Goal: Entertainment & Leisure: Consume media (video, audio)

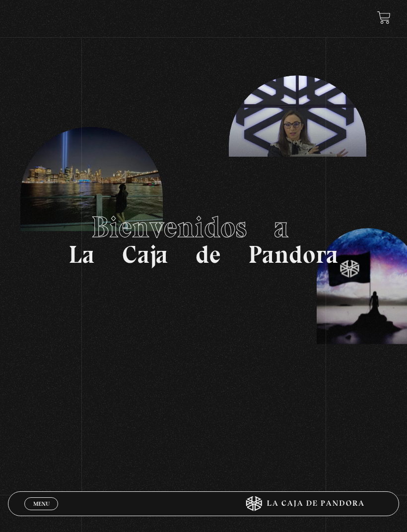
click at [40, 506] on span "Menu" at bounding box center [41, 504] width 16 height 6
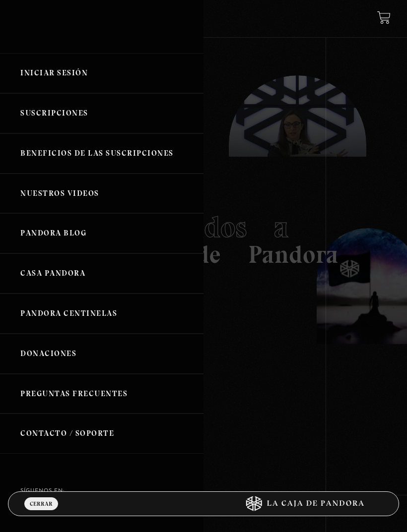
click at [56, 70] on link "Iniciar Sesión" at bounding box center [101, 73] width 203 height 40
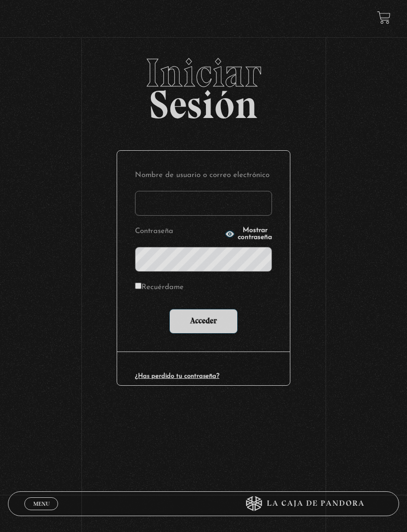
click at [213, 206] on input "Nombre de usuario o correo electrónico" at bounding box center [203, 203] width 137 height 25
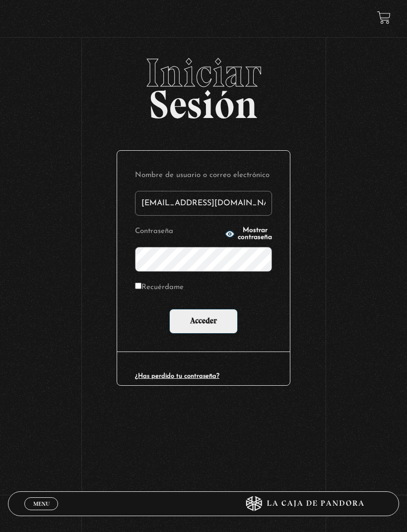
type input "sergioajm2909@gmail.com"
click at [208, 329] on input "Acceder" at bounding box center [203, 321] width 68 height 25
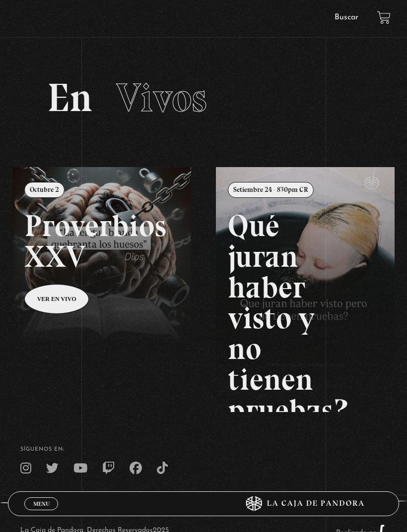
click at [47, 501] on span "Menu" at bounding box center [41, 504] width 16 height 6
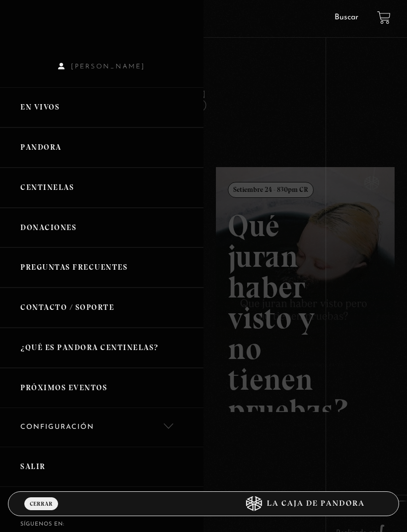
click at [54, 148] on link "Pandora" at bounding box center [101, 147] width 203 height 40
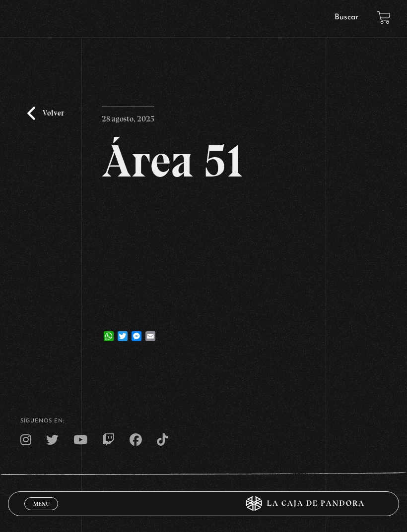
click at [44, 114] on link "Volver" at bounding box center [45, 113] width 37 height 13
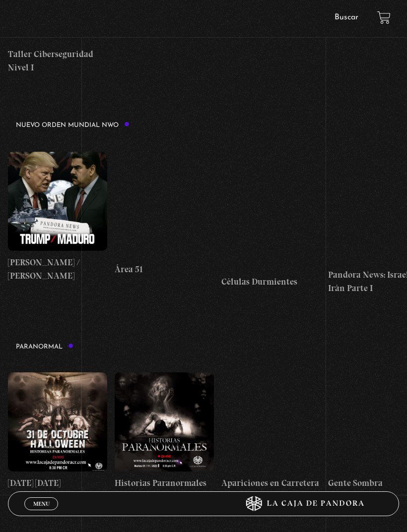
scroll to position [517, 0]
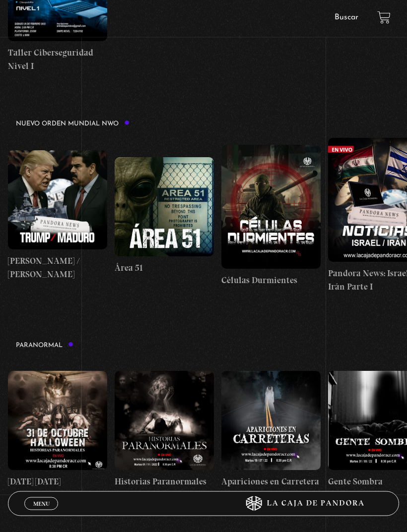
click at [175, 225] on figure at bounding box center [164, 207] width 99 height 99
